Goal: Task Accomplishment & Management: Manage account settings

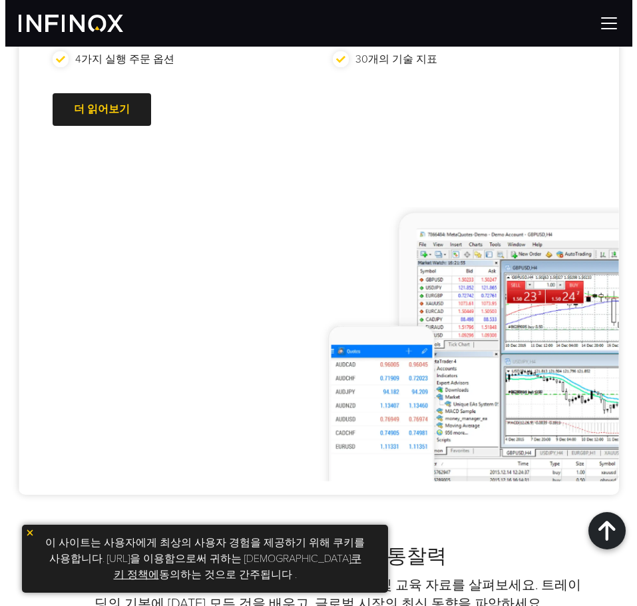
scroll to position [1132, 0]
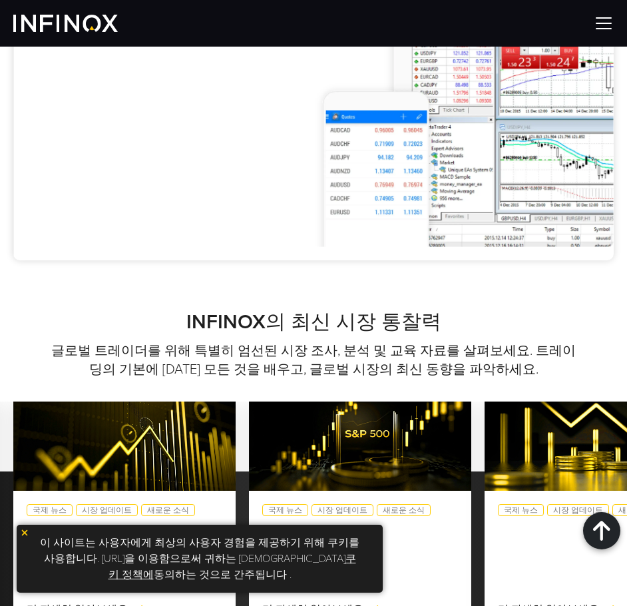
click at [613, 17] on img at bounding box center [604, 23] width 20 height 20
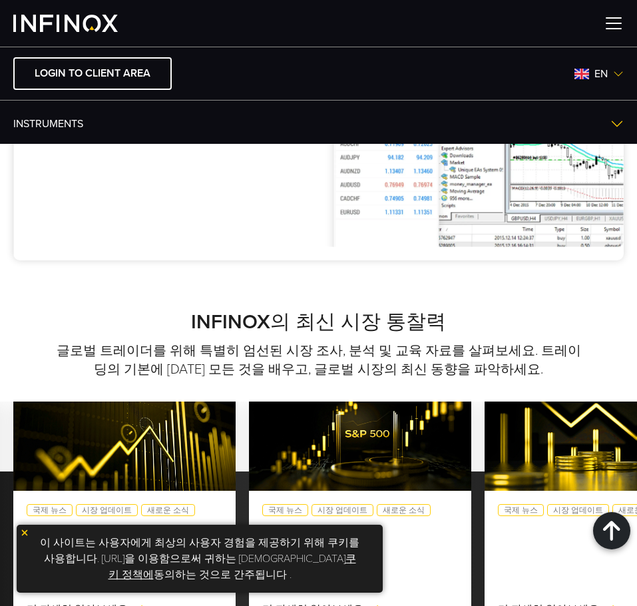
scroll to position [0, 0]
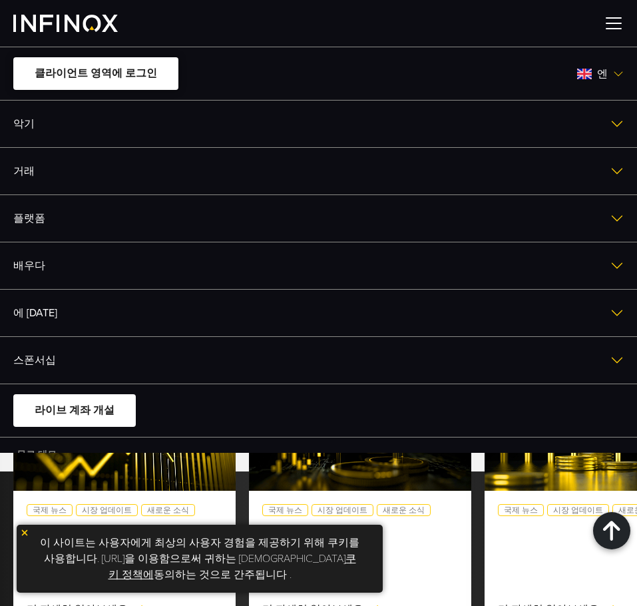
click at [110, 79] on font "클라이언트 영역에 로그인" at bounding box center [96, 73] width 122 height 13
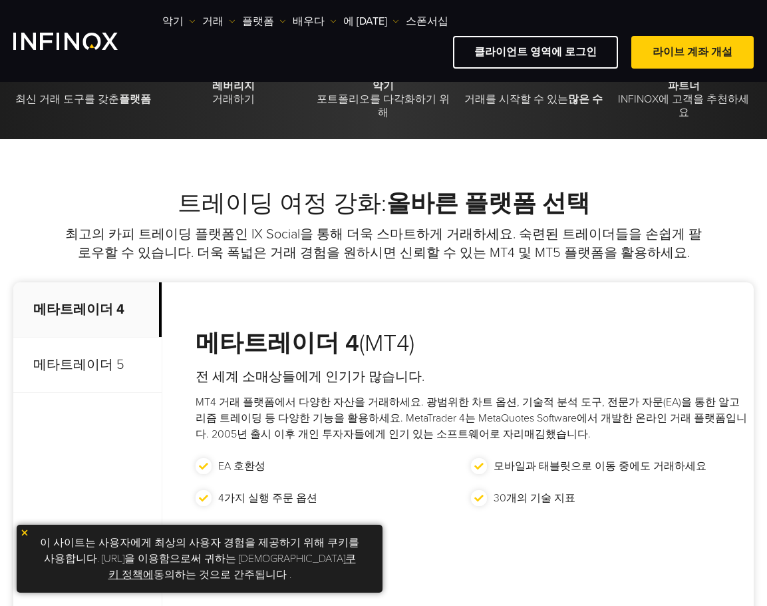
scroll to position [200, 0]
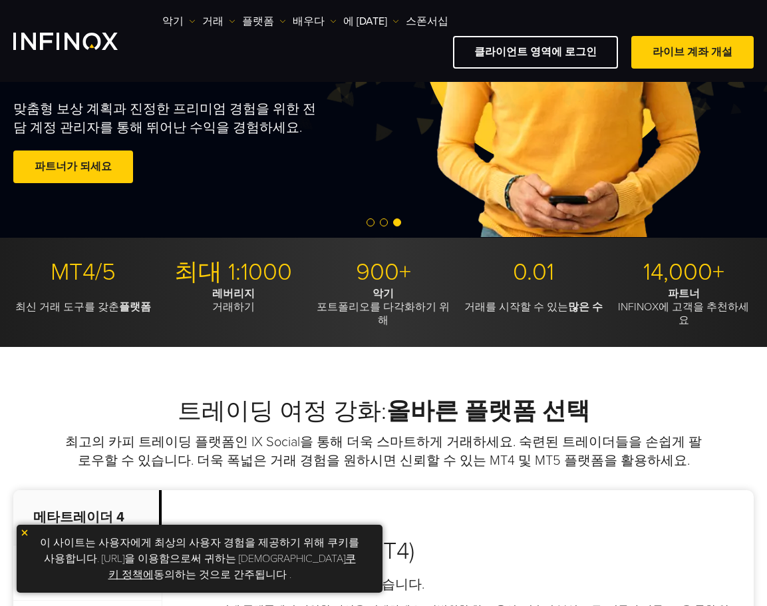
click at [65, 33] on img "INFINOX 로고" at bounding box center [65, 41] width 105 height 17
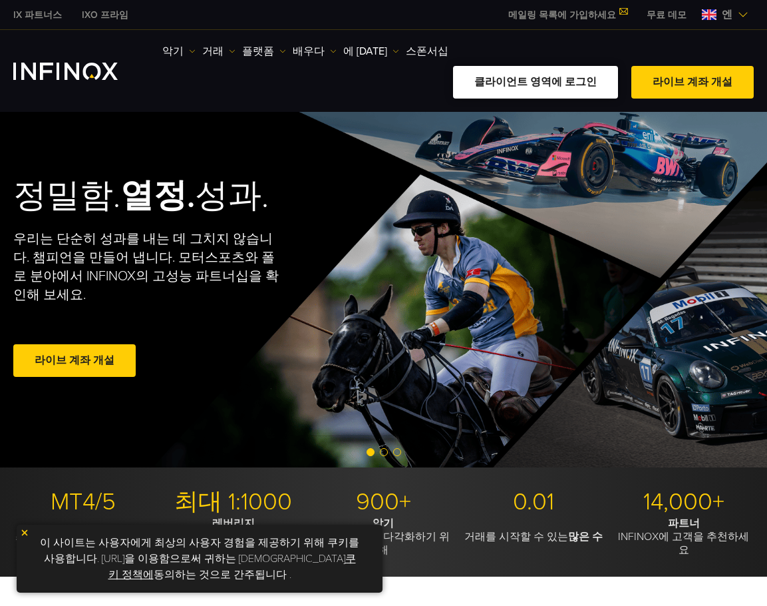
click at [556, 75] on font "클라이언트 영역에 로그인" at bounding box center [536, 81] width 122 height 13
